Goal: Information Seeking & Learning: Learn about a topic

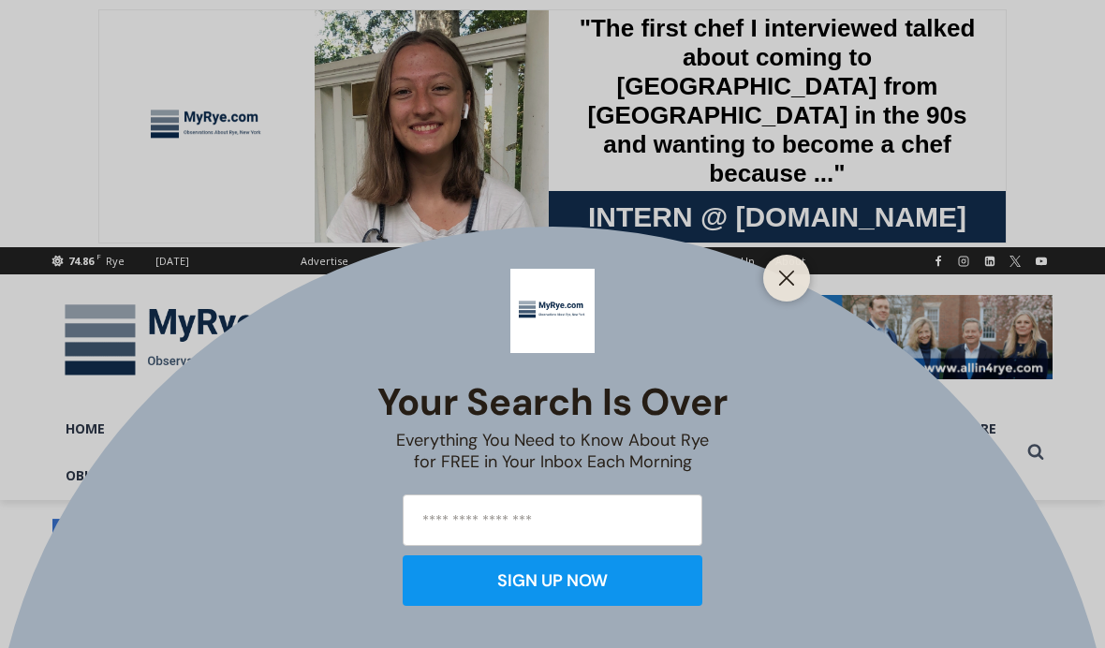
click at [788, 274] on icon "Close" at bounding box center [786, 278] width 17 height 17
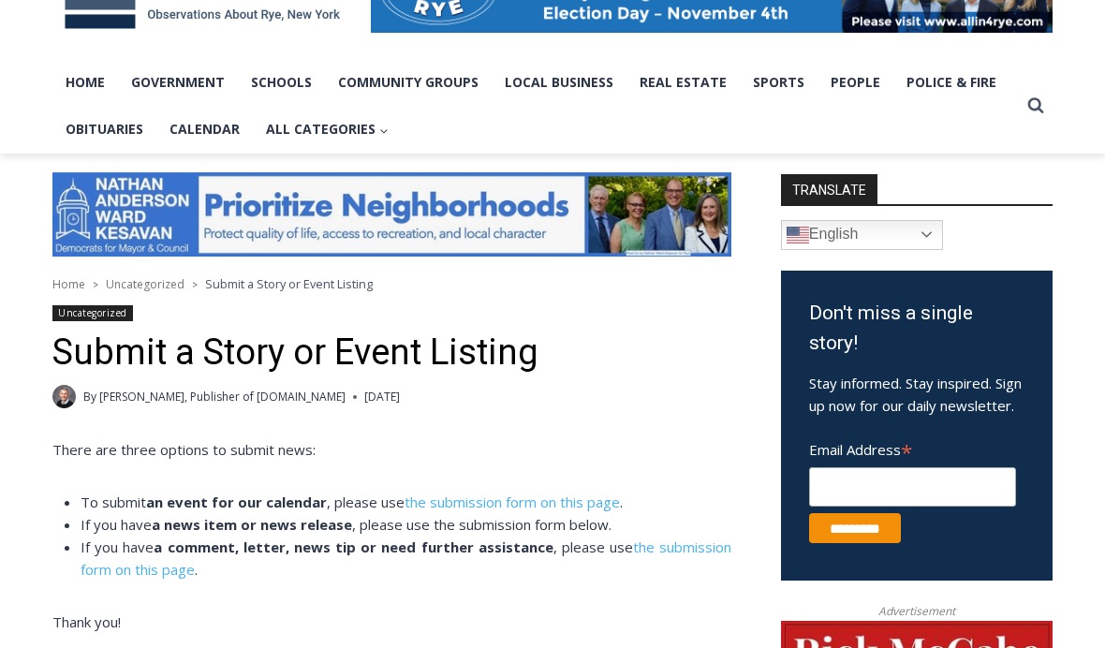
scroll to position [345, 0]
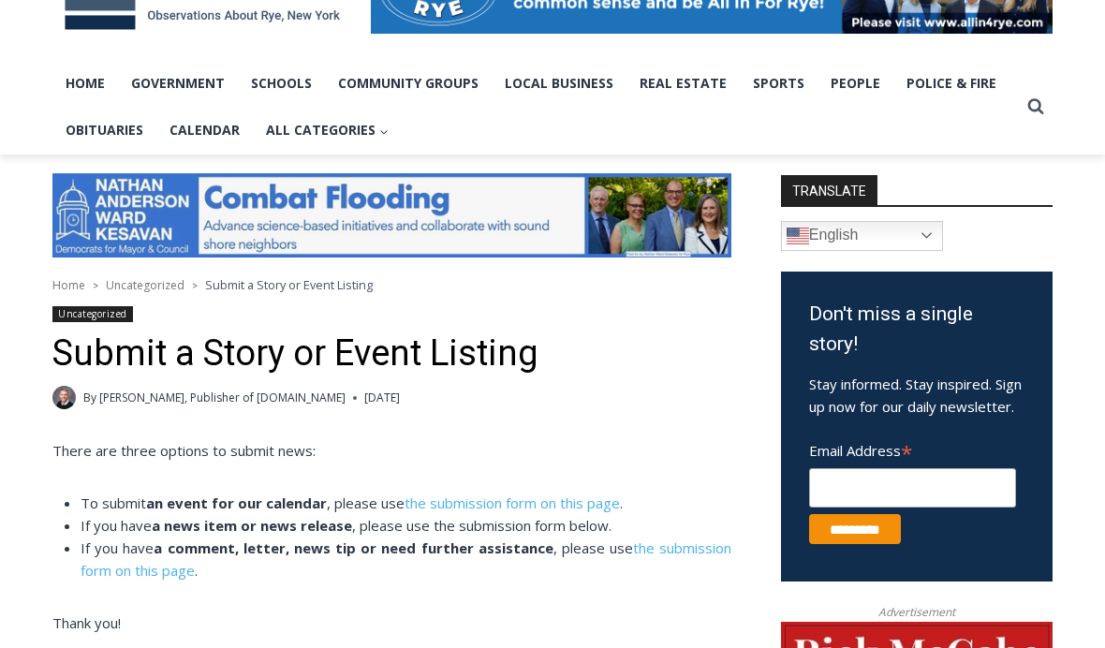
click at [105, 120] on link "Obituaries" at bounding box center [104, 130] width 104 height 47
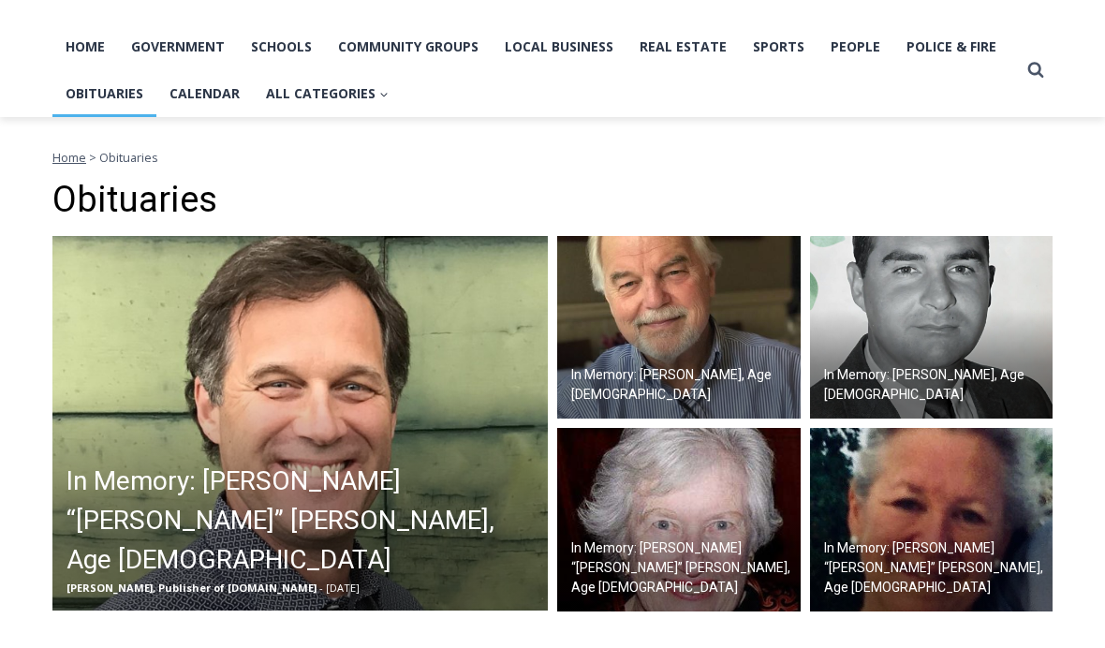
scroll to position [384, 0]
